Goal: Task Accomplishment & Management: Use online tool/utility

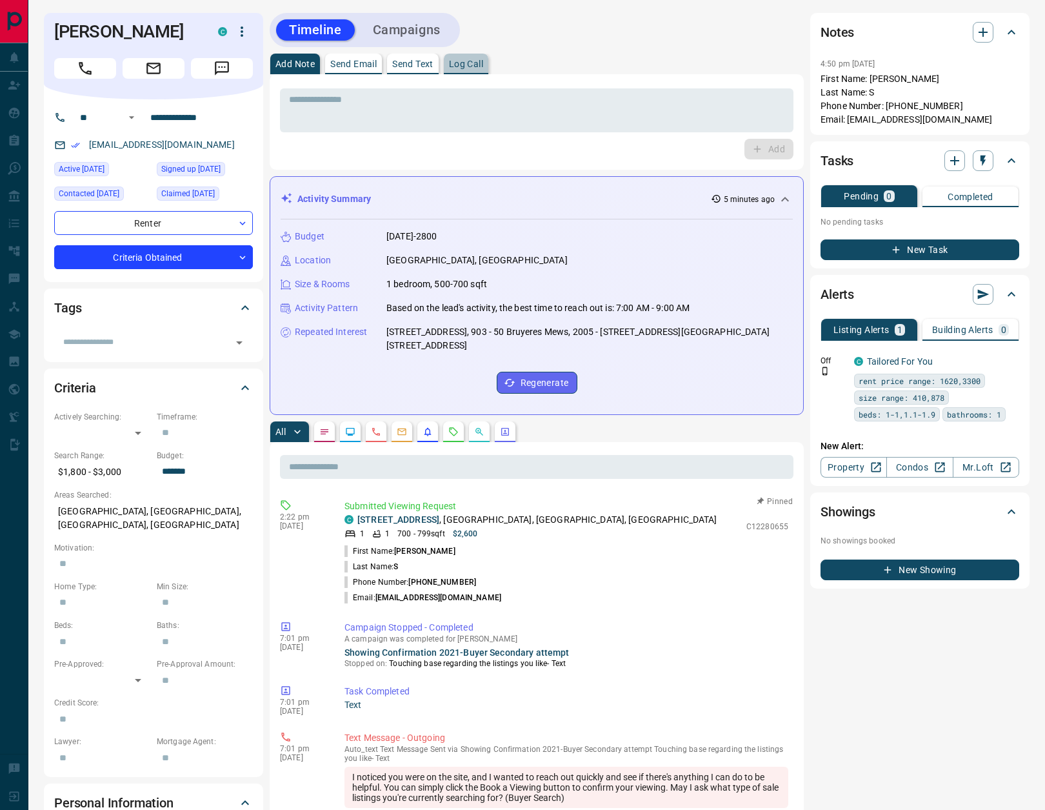
drag, startPoint x: 475, startPoint y: 62, endPoint x: 538, endPoint y: 81, distance: 65.3
click at [474, 62] on p "Log Call" at bounding box center [466, 63] width 34 height 9
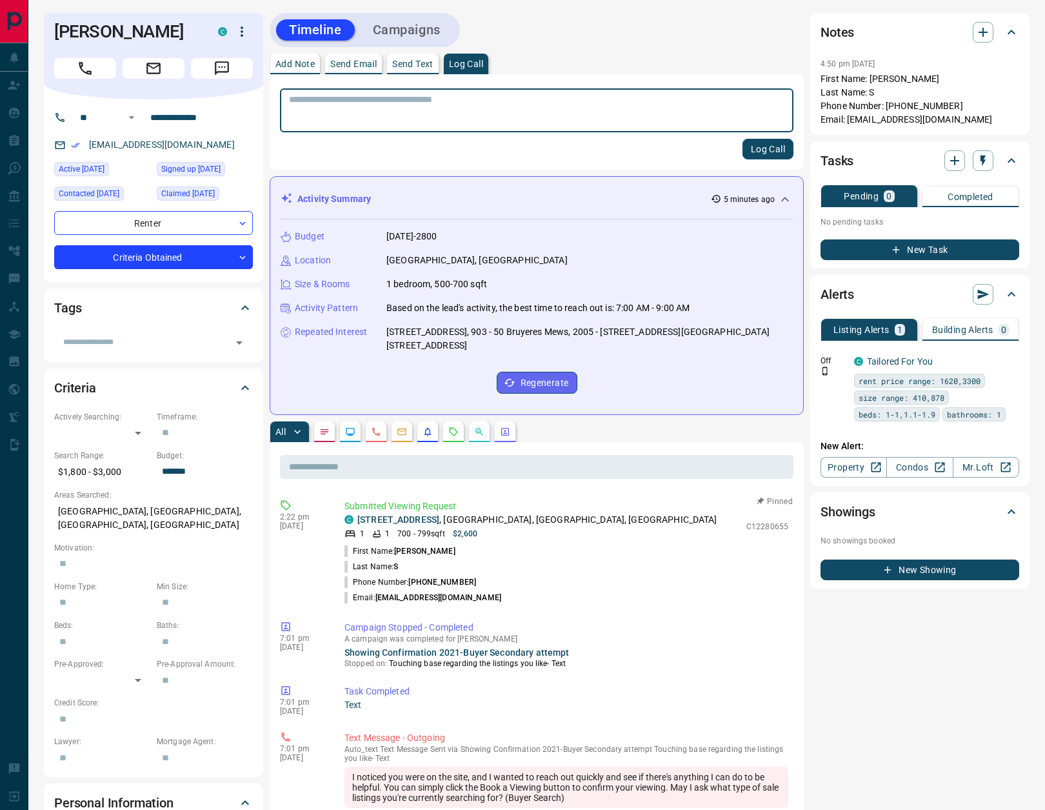
drag, startPoint x: 772, startPoint y: 152, endPoint x: 472, endPoint y: 174, distance: 300.2
click at [772, 152] on button "Log Call" at bounding box center [768, 149] width 51 height 21
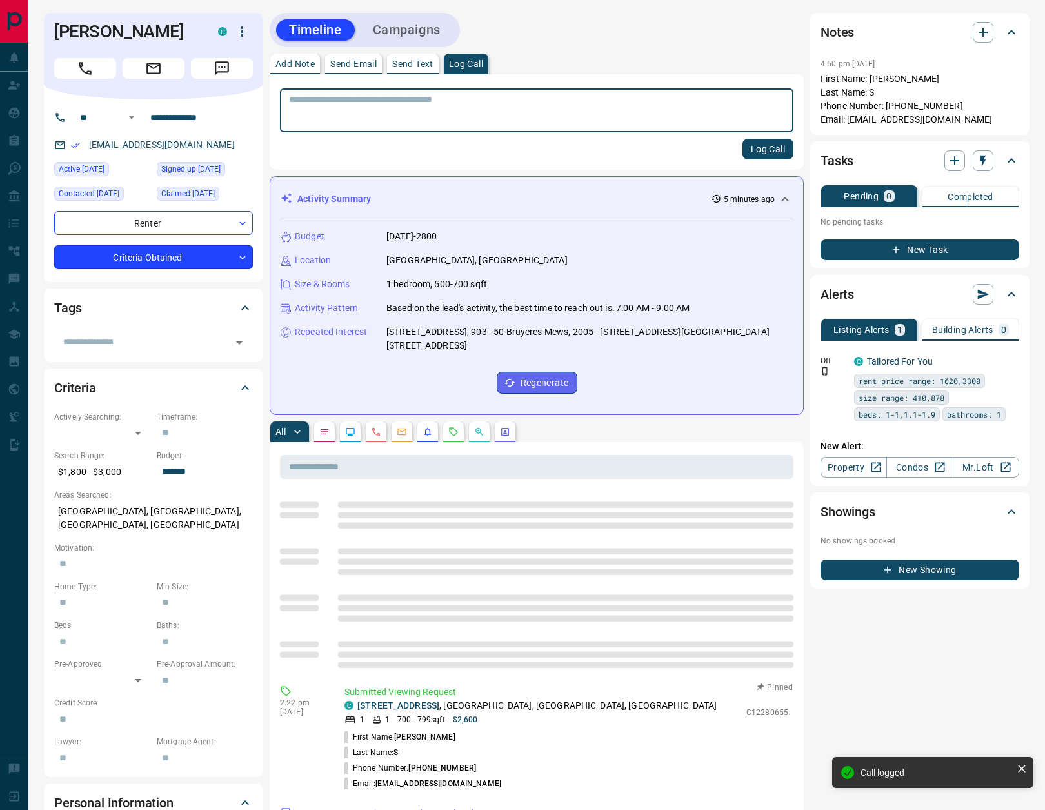
click at [141, 254] on body "**********" at bounding box center [522, 777] width 1045 height 1554
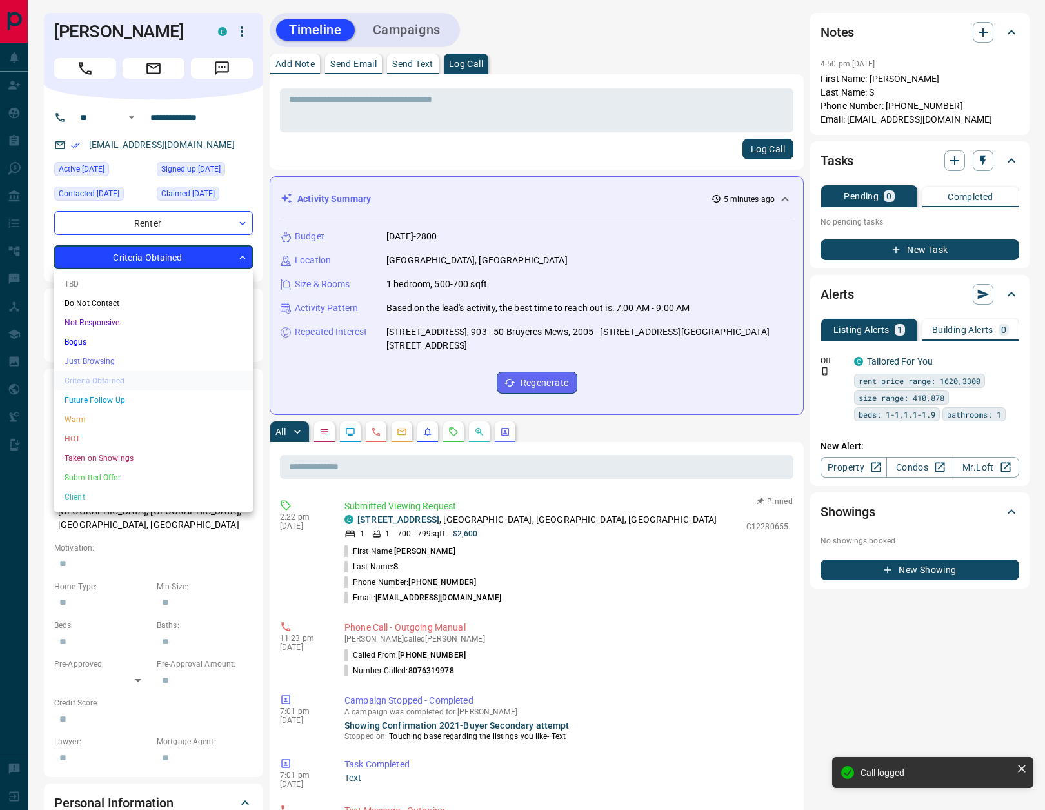
click at [90, 441] on li "HOT" at bounding box center [153, 438] width 199 height 19
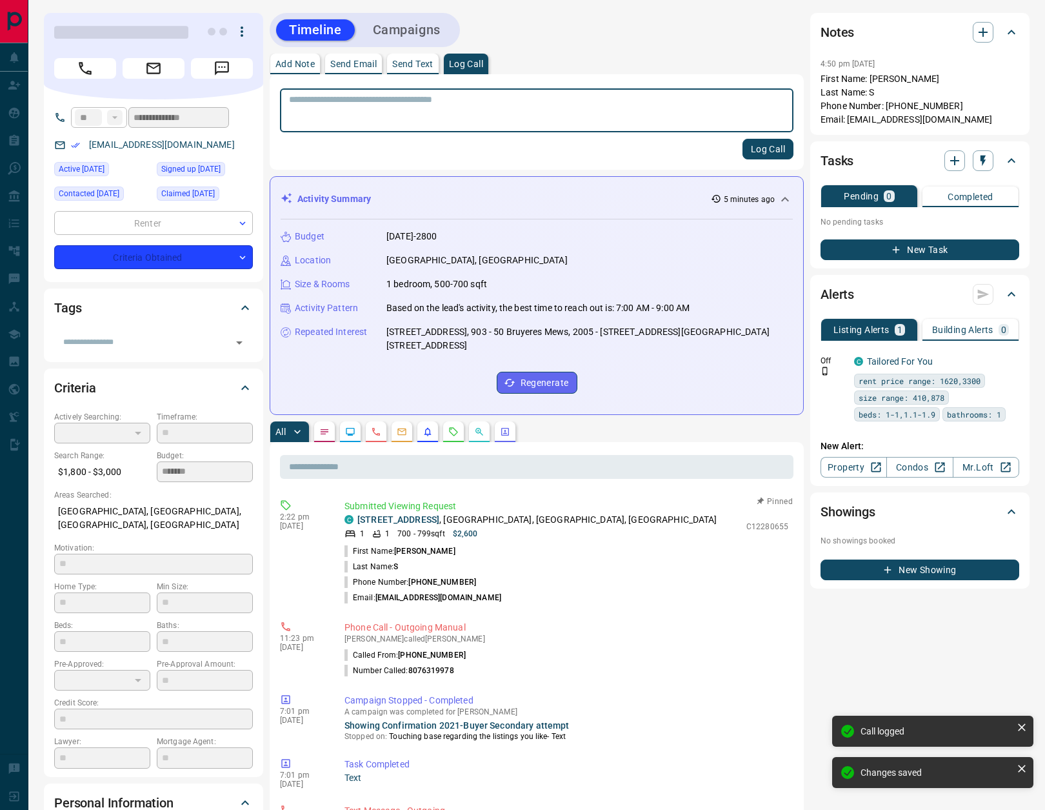
type input "*"
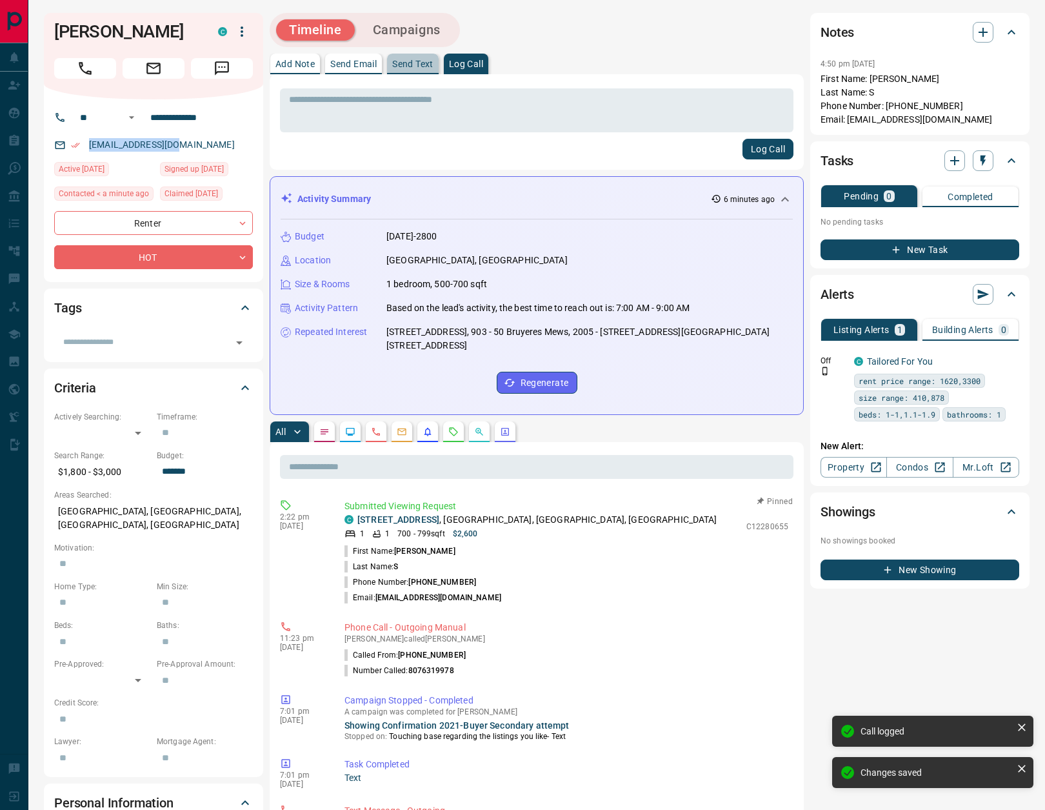
click at [412, 59] on p "Send Text" at bounding box center [412, 63] width 41 height 9
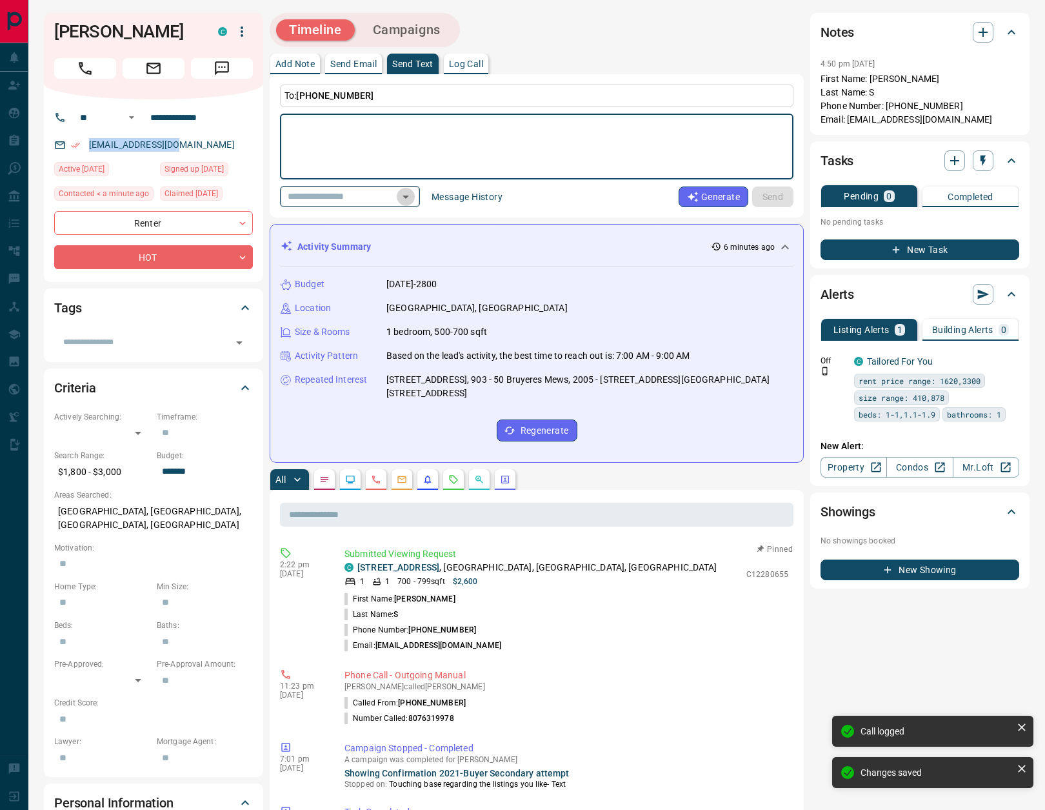
click at [414, 194] on icon "Open" at bounding box center [405, 196] width 15 height 15
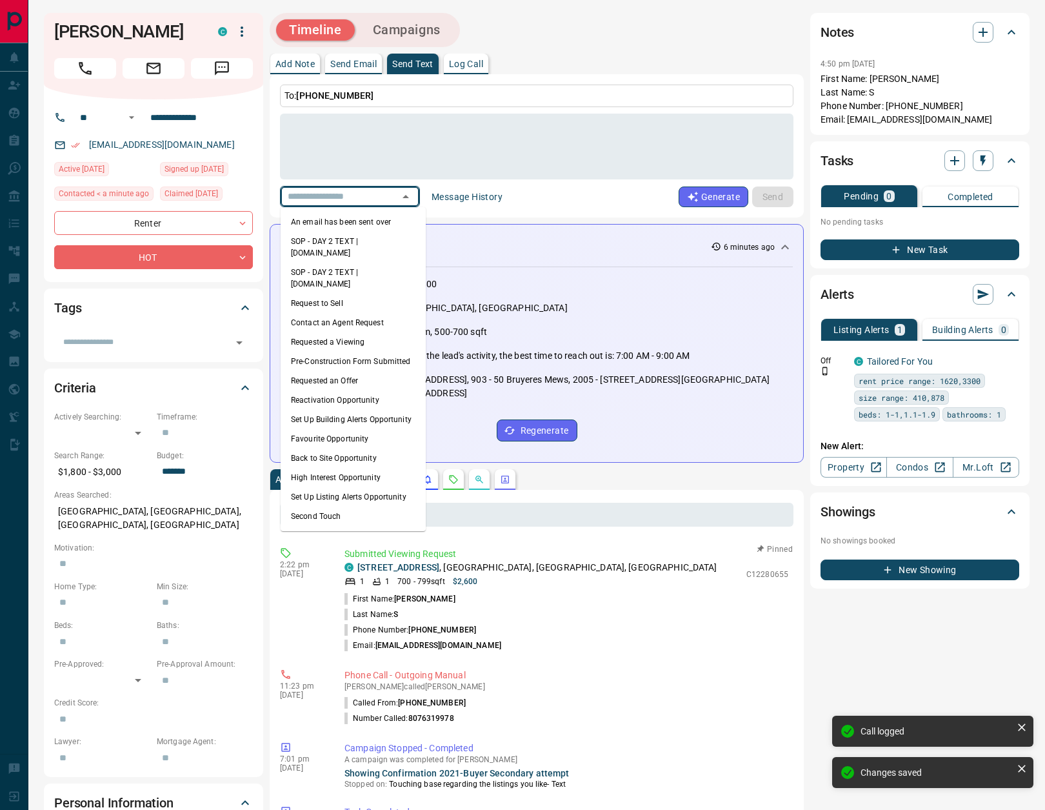
click at [391, 225] on li "An email has been sent over" at bounding box center [353, 221] width 145 height 19
type textarea "**********"
type input "**********"
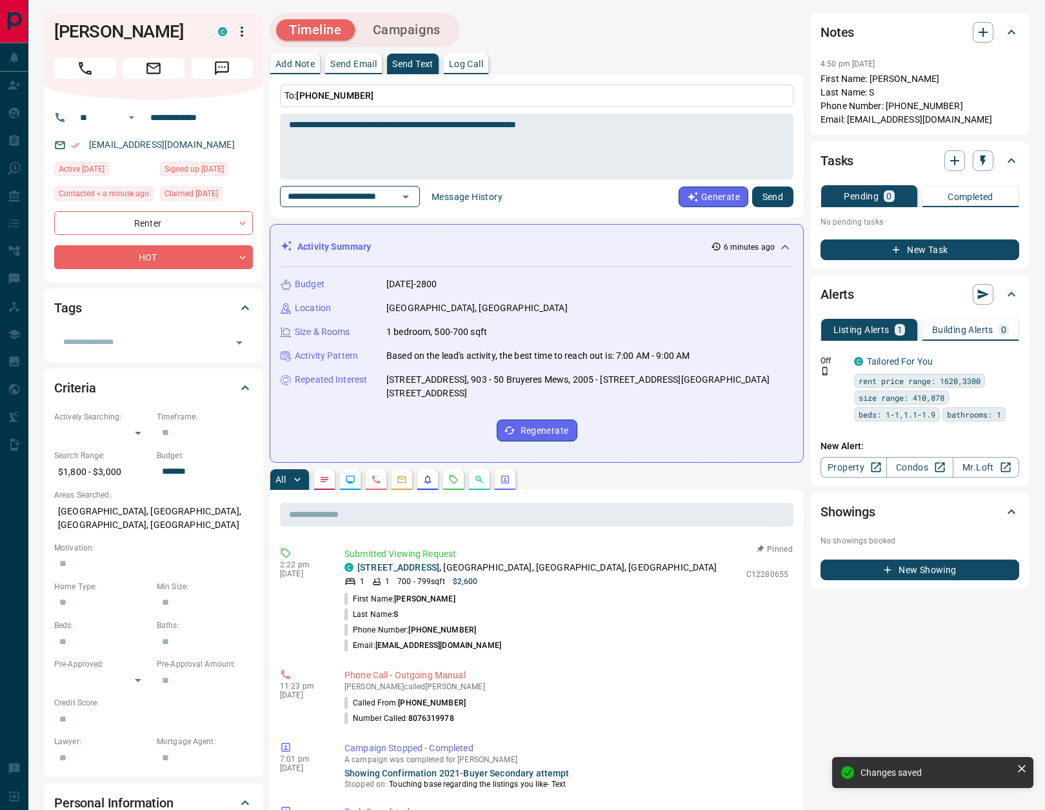
click at [776, 195] on button "Send" at bounding box center [772, 197] width 41 height 21
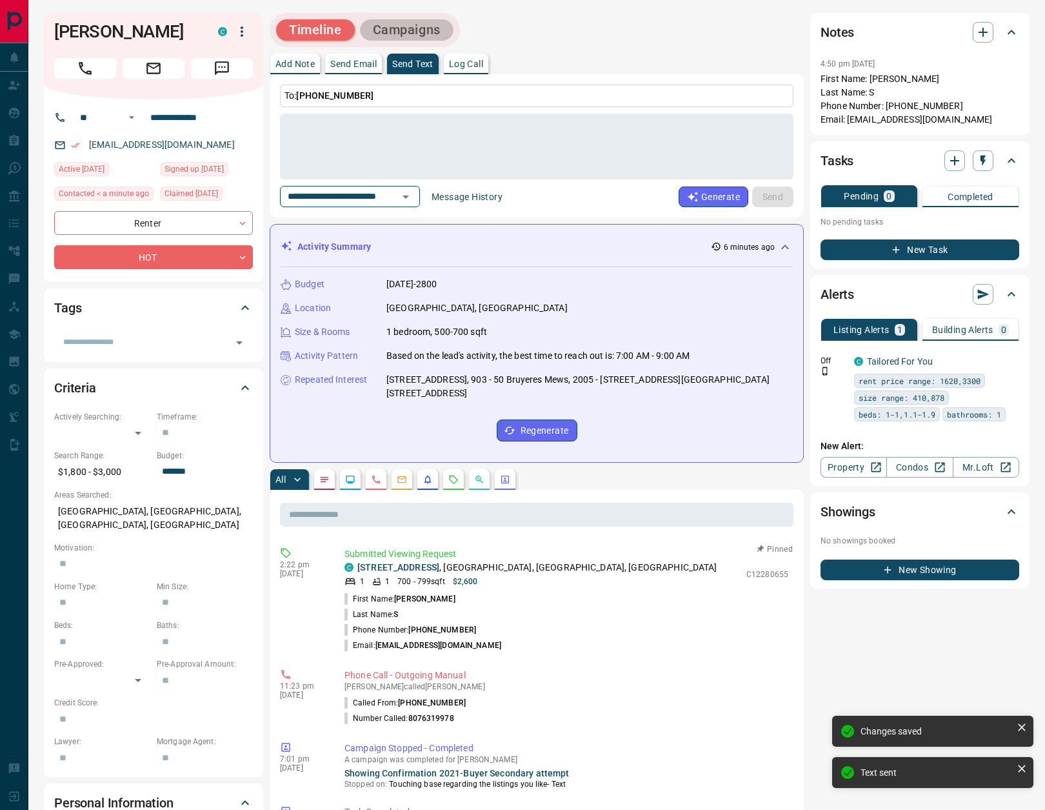
click at [421, 33] on button "Campaigns" at bounding box center [407, 29] width 94 height 21
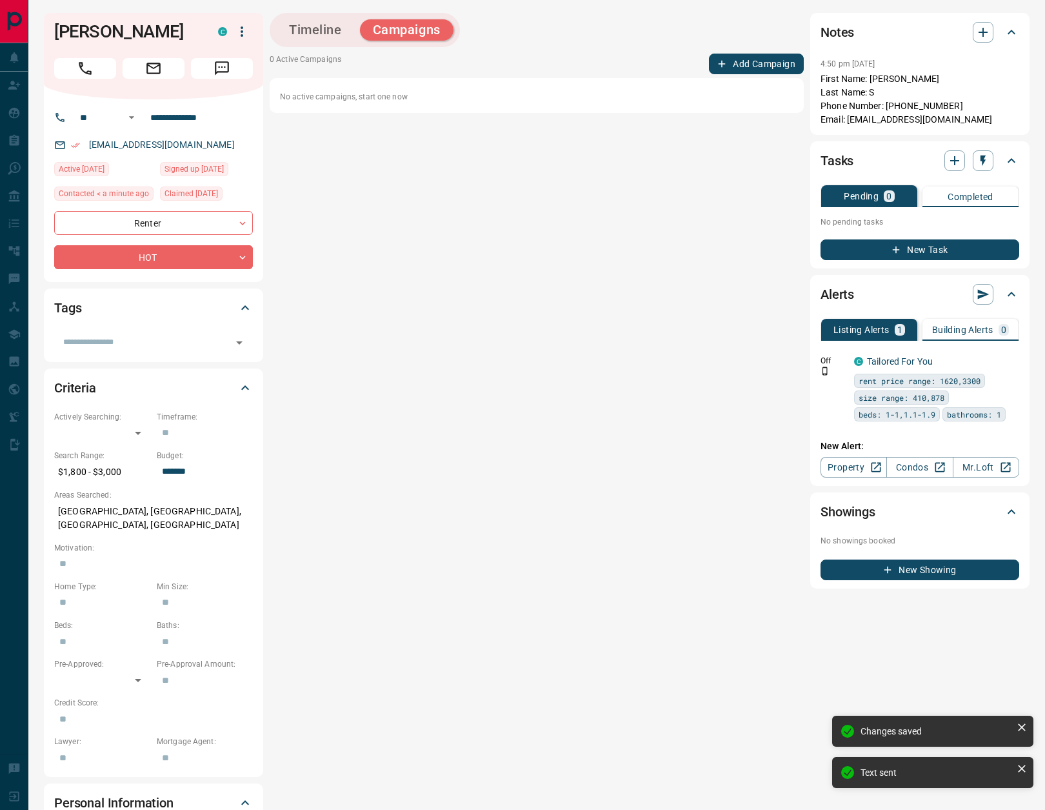
click at [770, 64] on button "Add Campaign" at bounding box center [756, 64] width 95 height 21
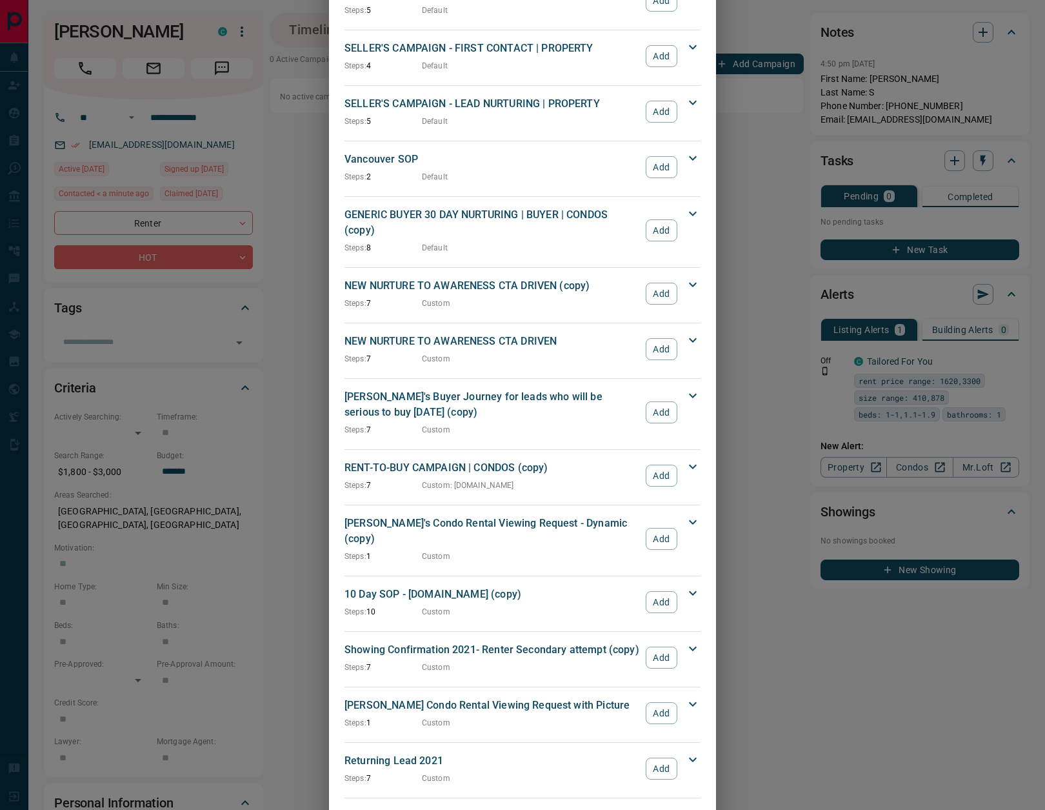
scroll to position [1373, 0]
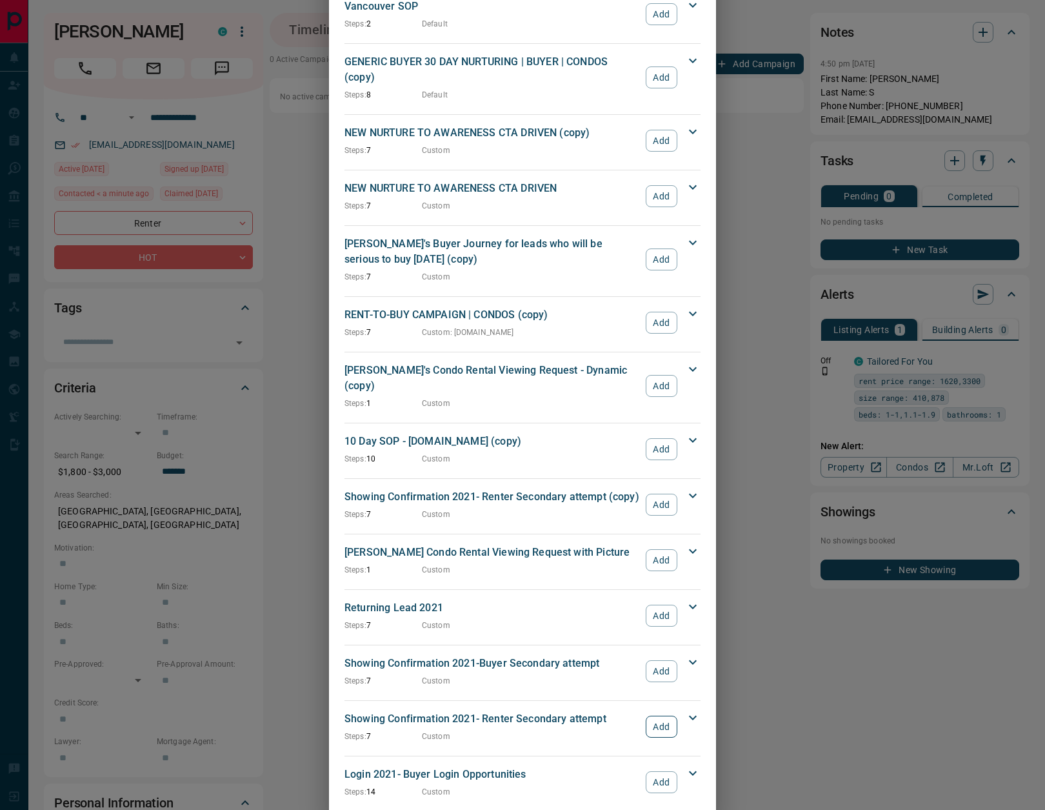
click at [653, 716] on button "Add" at bounding box center [662, 727] width 32 height 22
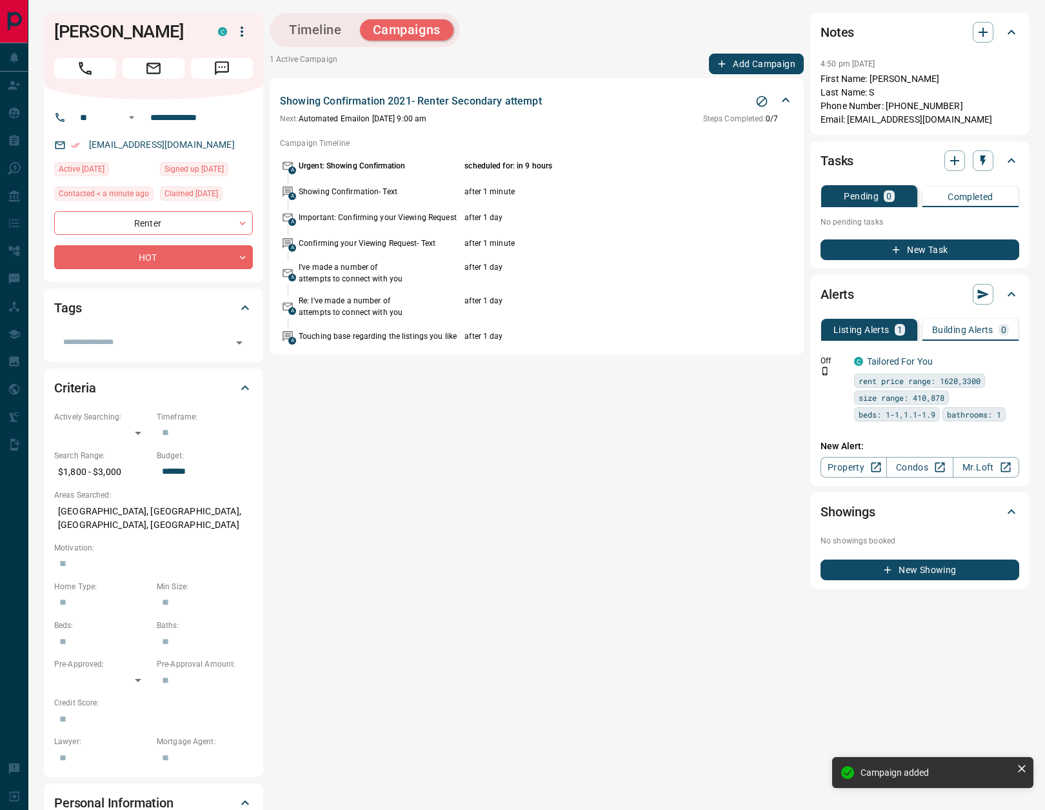
click at [768, 66] on button "Add Campaign" at bounding box center [756, 64] width 95 height 21
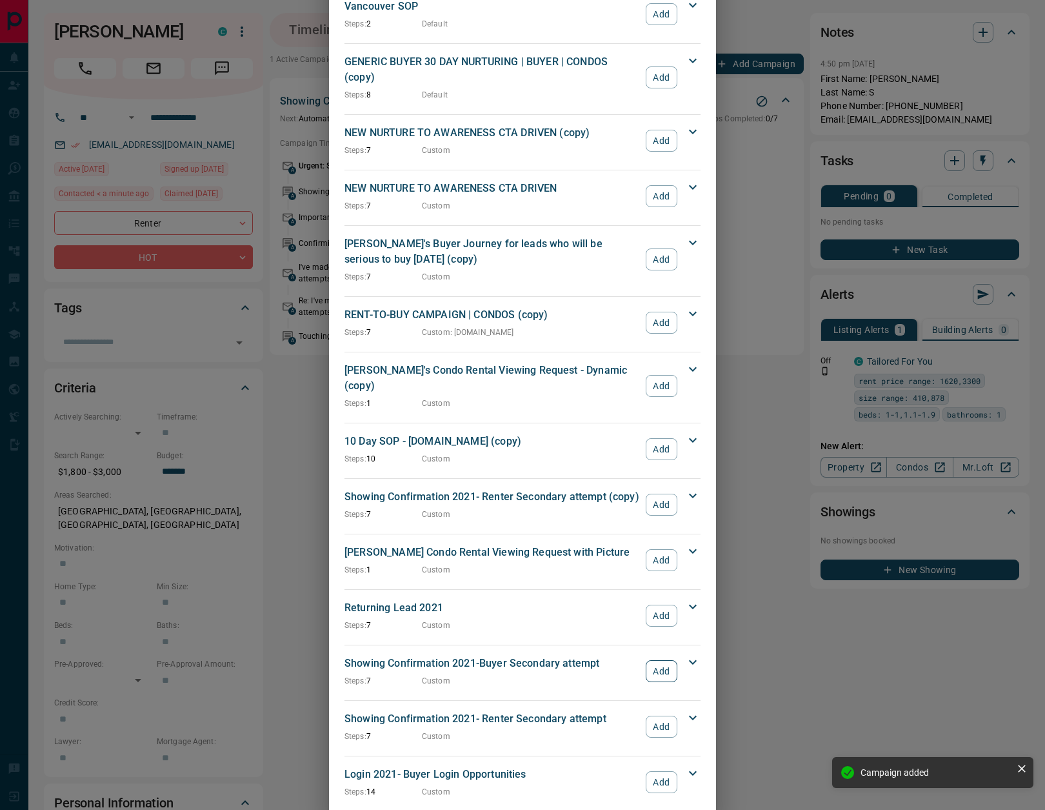
click at [662, 660] on button "Add" at bounding box center [662, 671] width 32 height 22
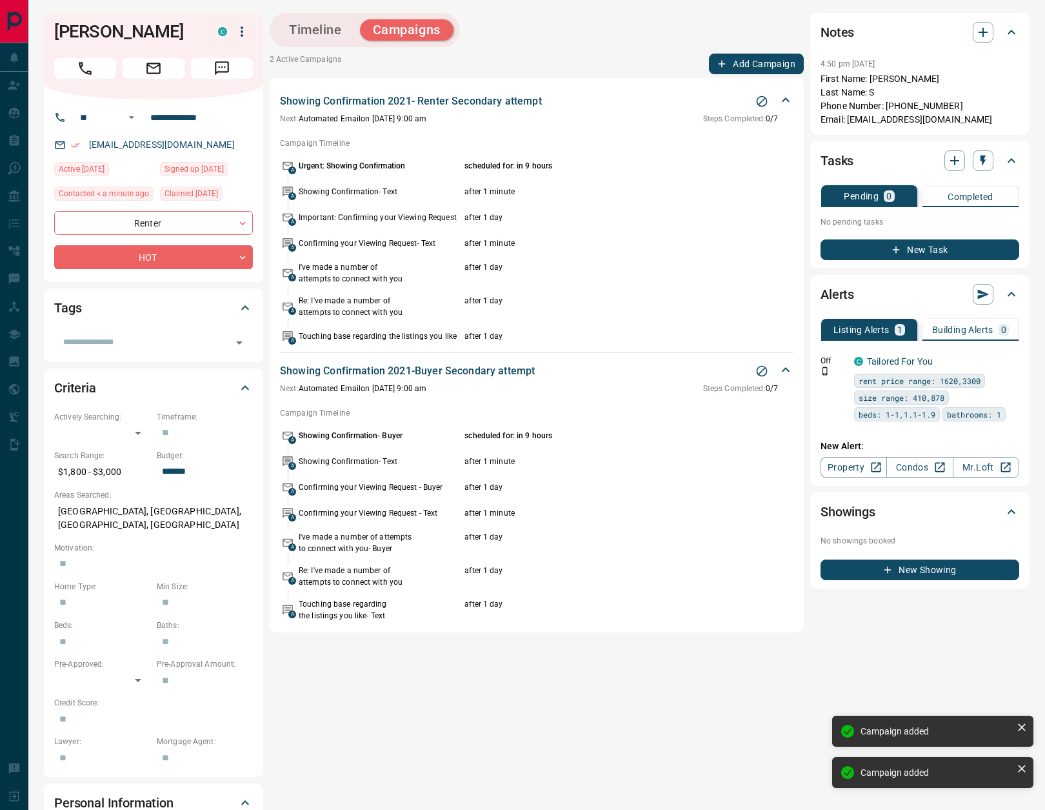
click at [743, 61] on button "Add Campaign" at bounding box center [756, 64] width 95 height 21
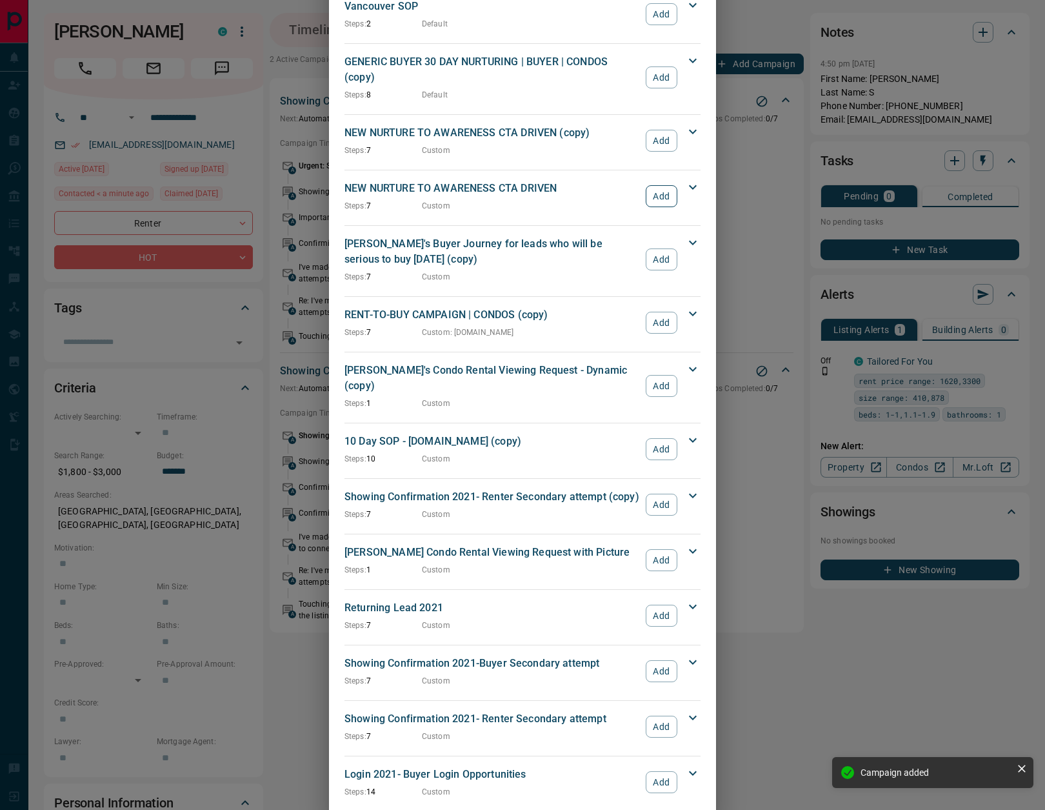
click at [662, 185] on button "Add" at bounding box center [662, 196] width 32 height 22
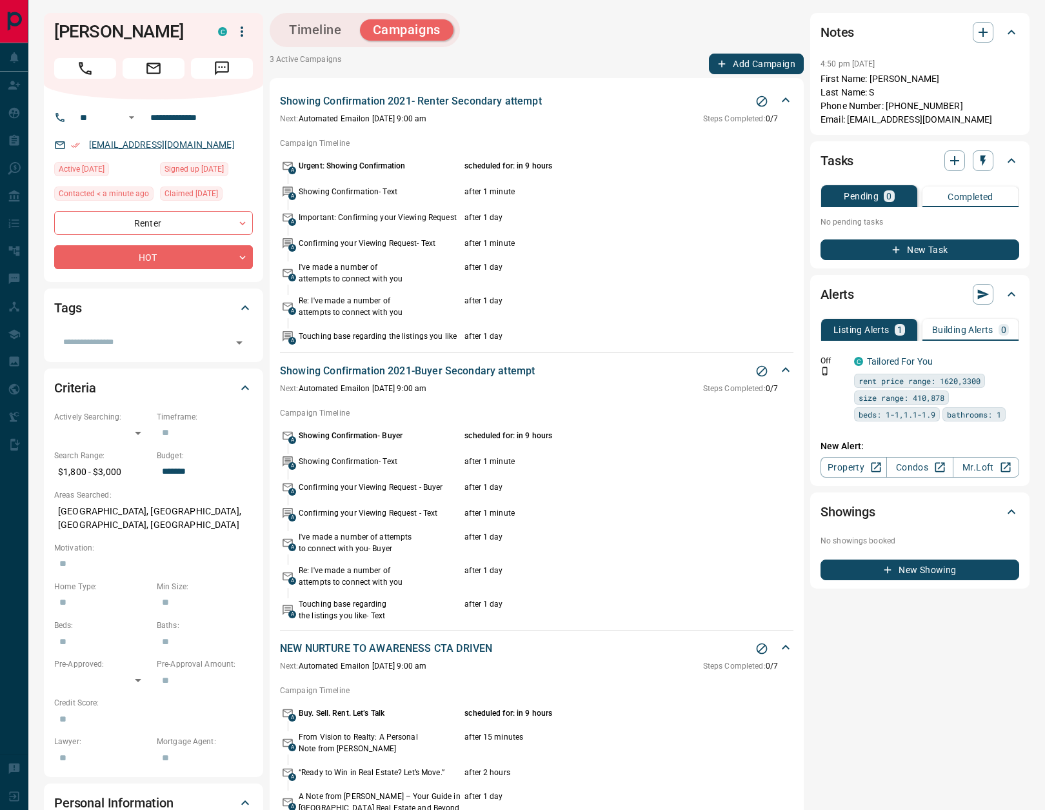
drag, startPoint x: 170, startPoint y: 130, endPoint x: 166, endPoint y: 144, distance: 14.1
click at [170, 131] on div "**********" at bounding box center [153, 190] width 219 height 183
drag, startPoint x: 94, startPoint y: 33, endPoint x: 55, endPoint y: 32, distance: 38.7
click at [55, 32] on h1 "[PERSON_NAME]" at bounding box center [126, 31] width 145 height 21
copy h1 "[PERSON_NAME]"
